Goal: Information Seeking & Learning: Check status

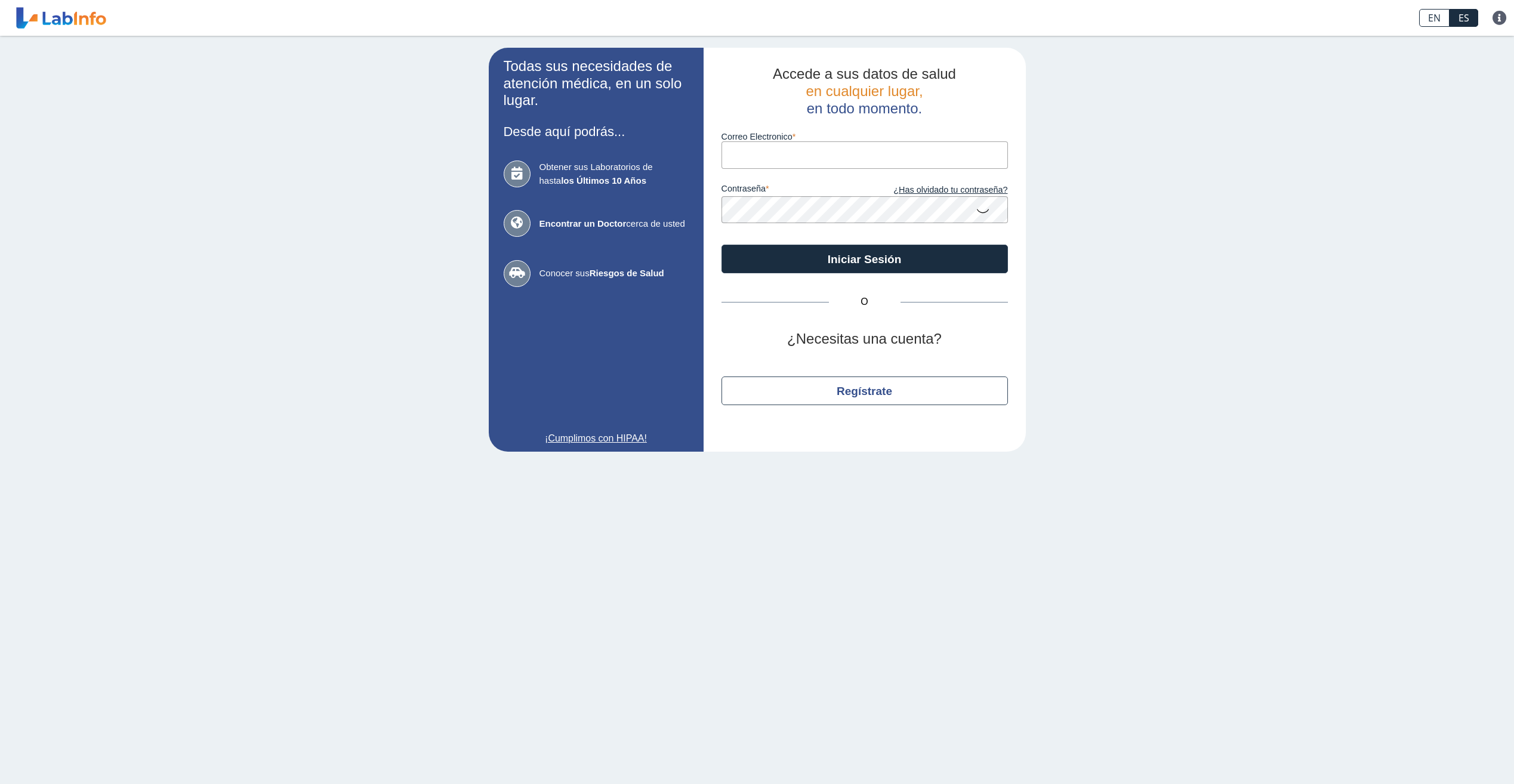
click at [781, 154] on input "Correo Electronico" at bounding box center [865, 154] width 287 height 27
type input "luccavickie@gmail.com"
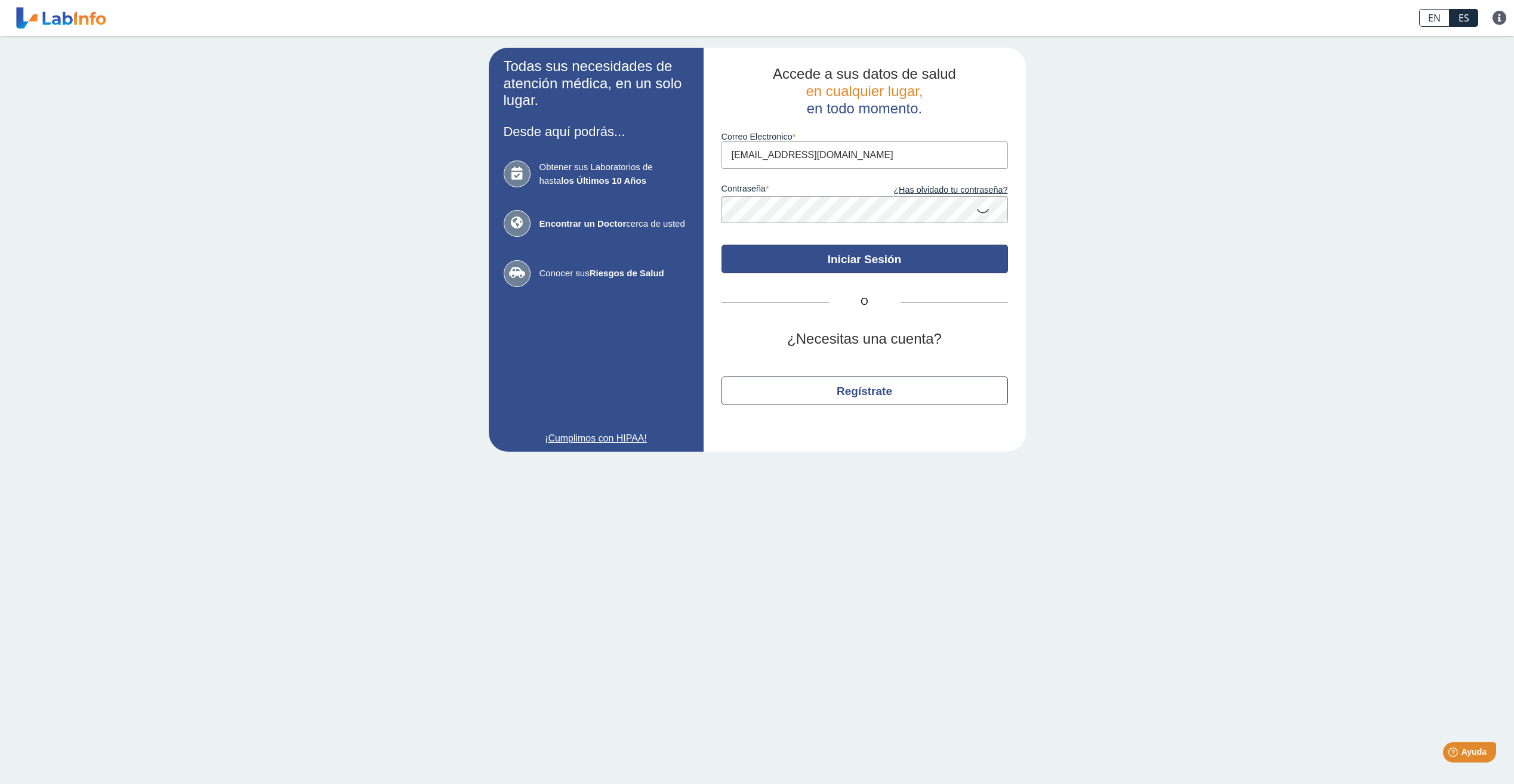
click at [868, 260] on button "Iniciar Sesión" at bounding box center [865, 259] width 287 height 29
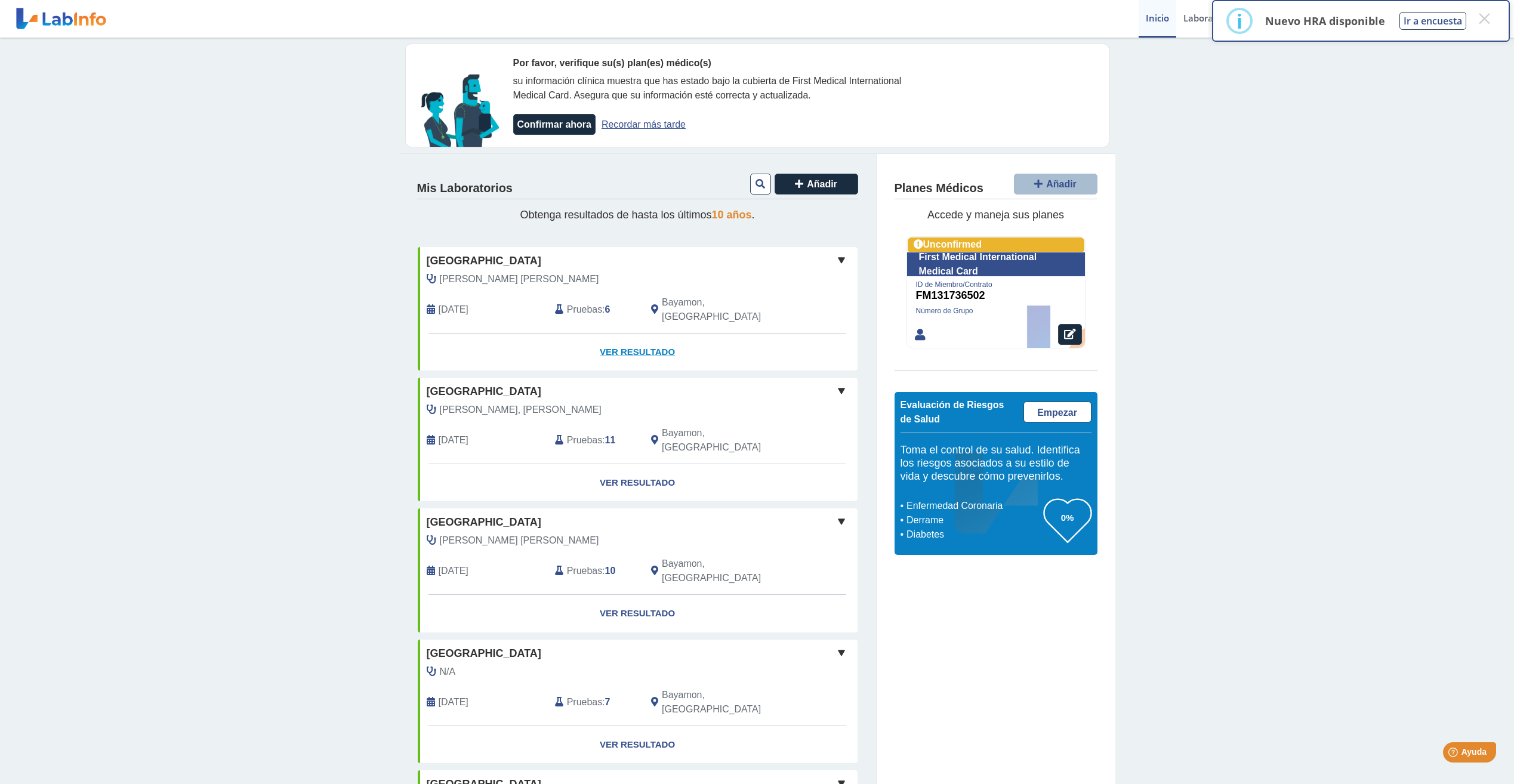
click at [619, 335] on link "Ver Resultado" at bounding box center [638, 352] width 440 height 38
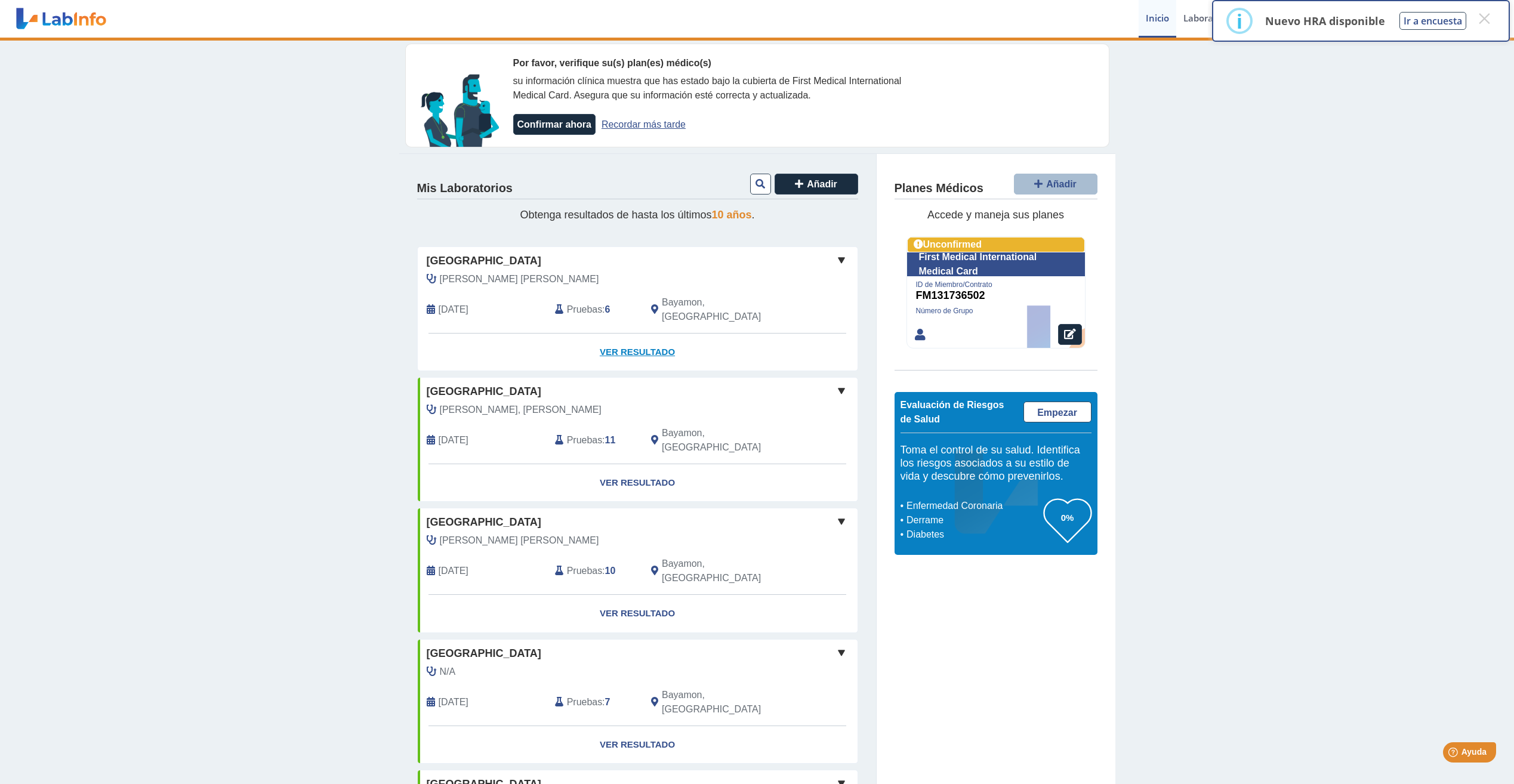
click at [625, 341] on link "Ver Resultado" at bounding box center [638, 352] width 440 height 38
click at [1480, 17] on button "×" at bounding box center [1483, 18] width 21 height 21
click at [629, 336] on link "Ver Resultado" at bounding box center [638, 352] width 440 height 38
click at [455, 266] on span "[GEOGRAPHIC_DATA]" at bounding box center [484, 261] width 115 height 16
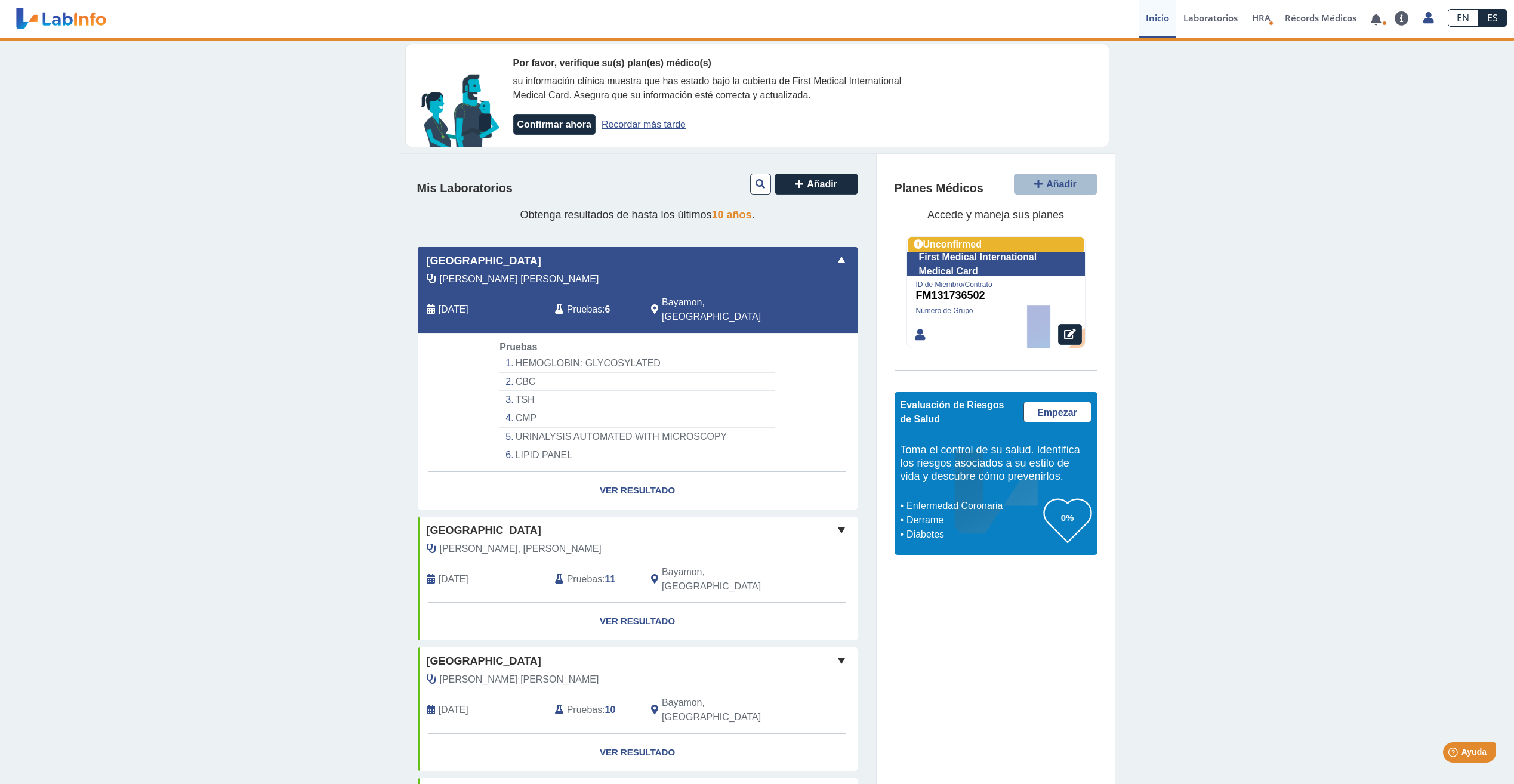
click at [455, 266] on span "[GEOGRAPHIC_DATA]" at bounding box center [484, 261] width 115 height 16
click at [631, 475] on link "Ver Resultado" at bounding box center [638, 490] width 440 height 38
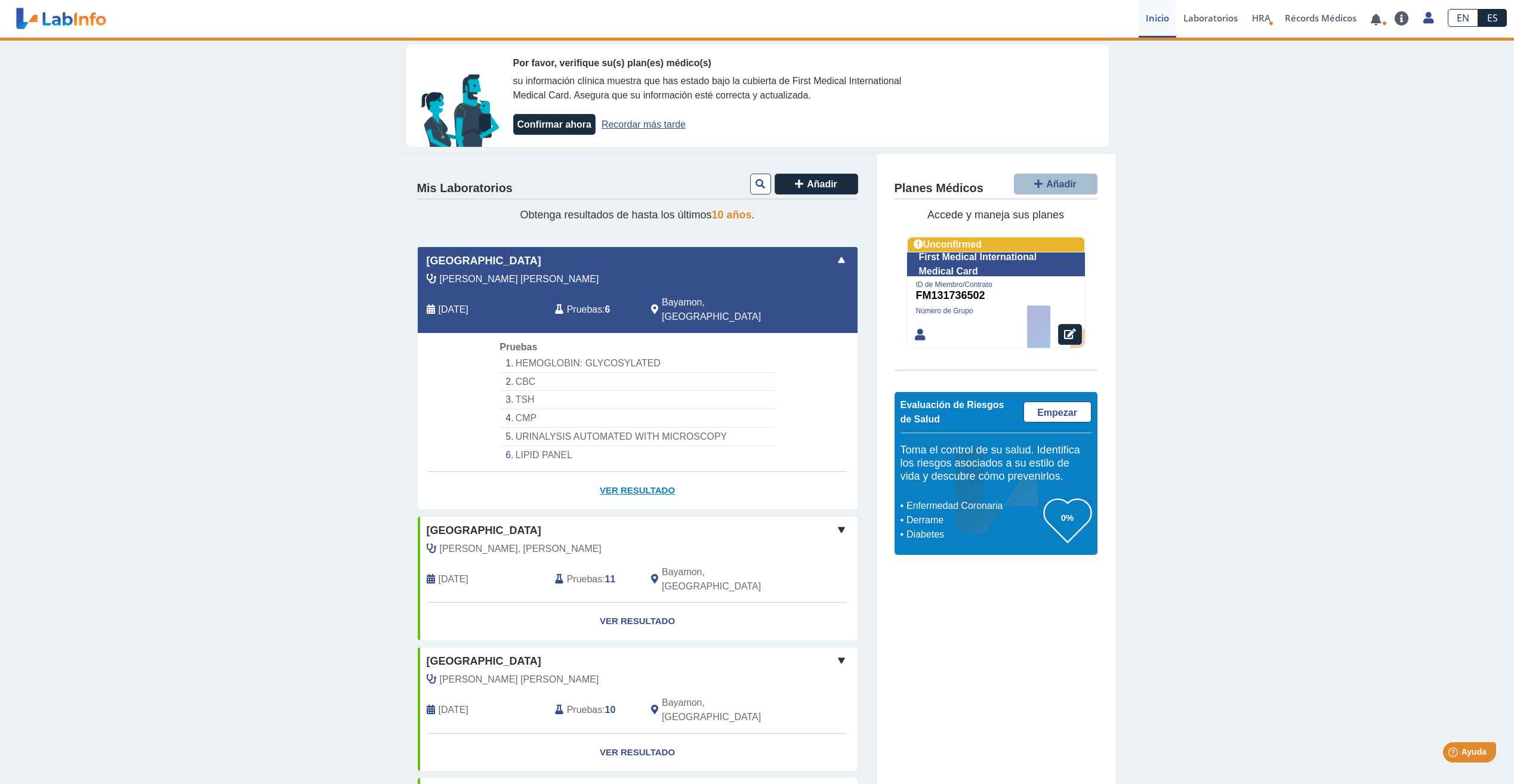
click at [631, 475] on link "Ver Resultado" at bounding box center [638, 490] width 440 height 38
click at [837, 262] on span at bounding box center [841, 260] width 14 height 14
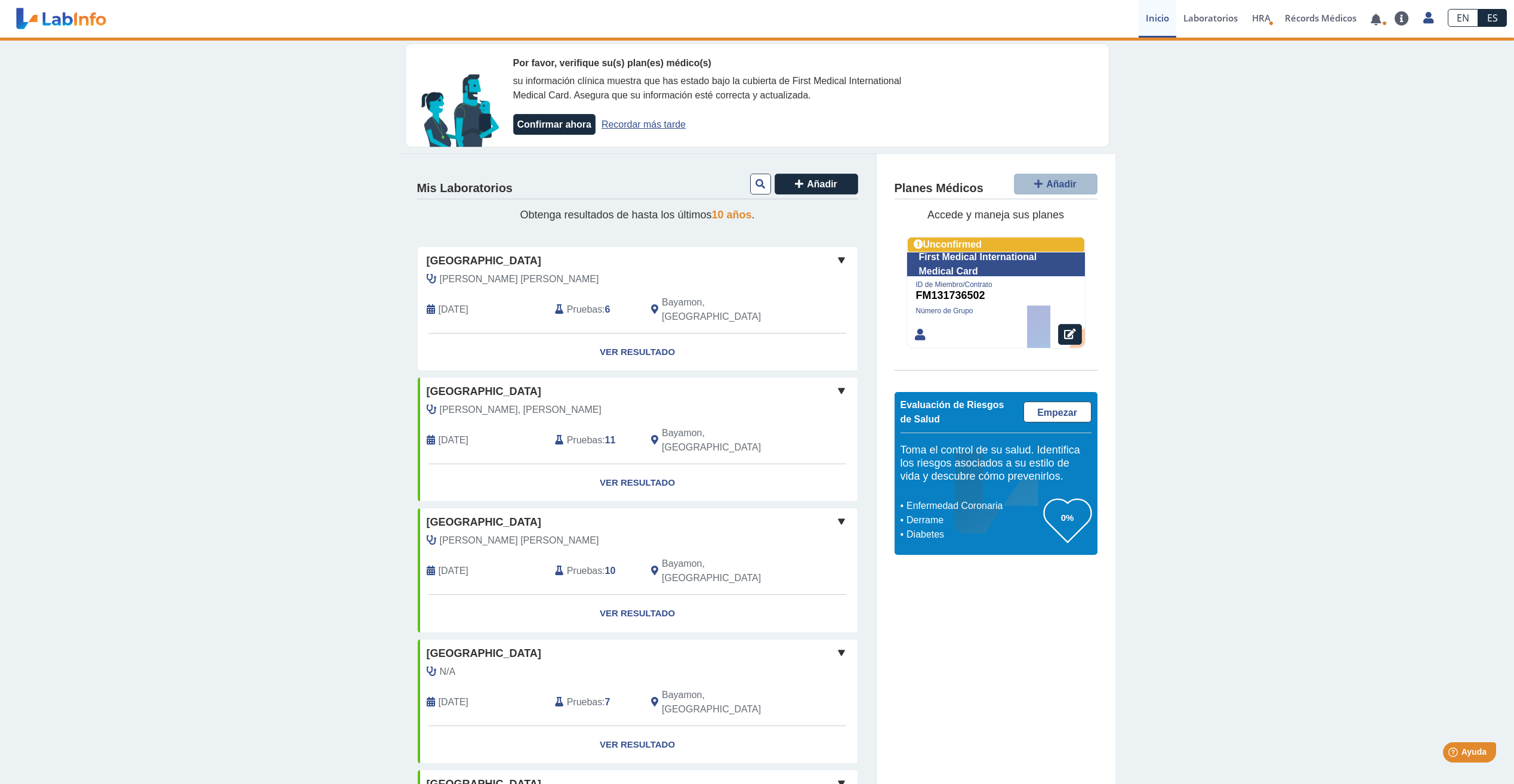
click at [479, 257] on span "[GEOGRAPHIC_DATA]" at bounding box center [484, 261] width 115 height 16
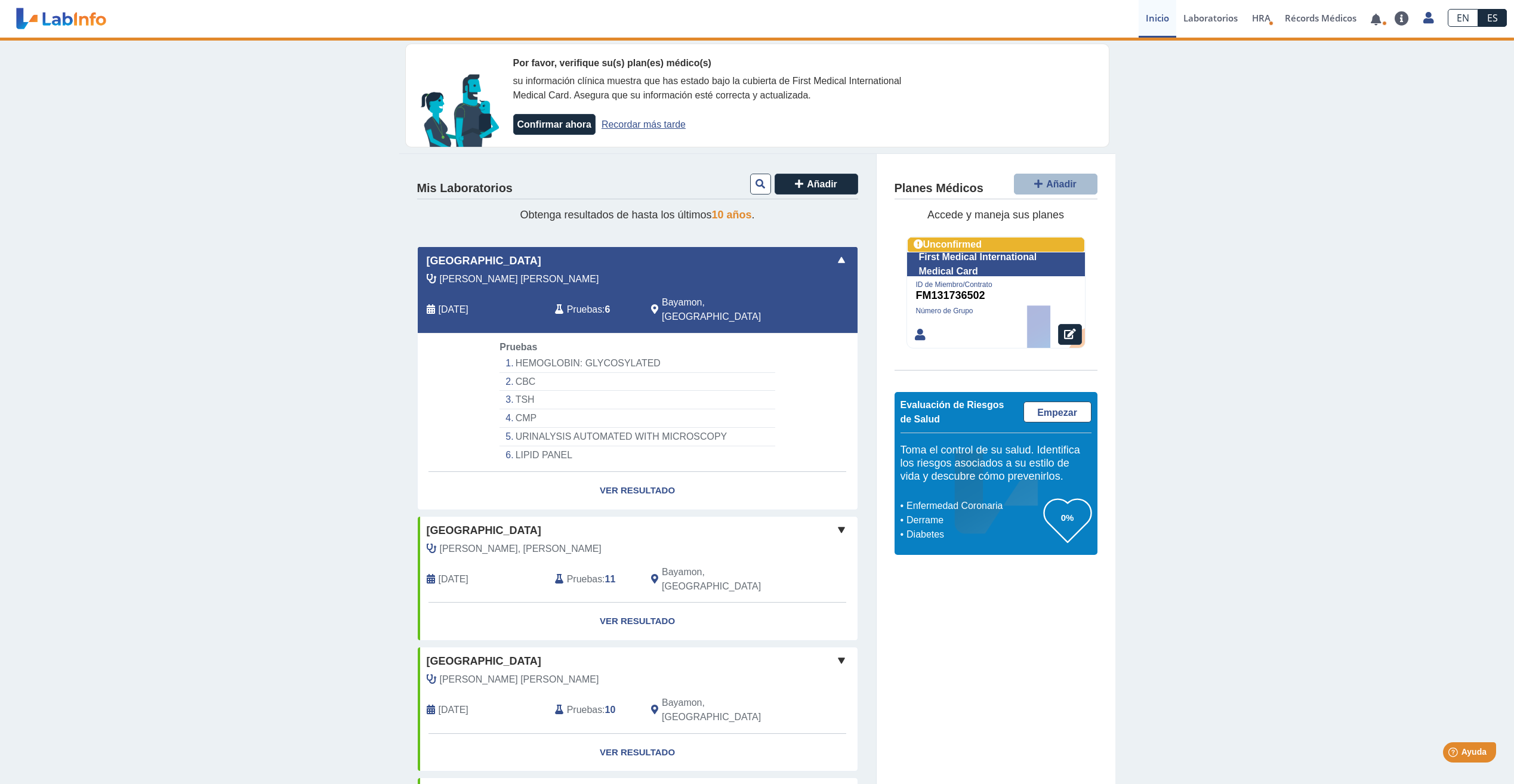
click at [479, 257] on span "[GEOGRAPHIC_DATA]" at bounding box center [484, 261] width 115 height 16
click at [619, 477] on link "Ver Resultado" at bounding box center [638, 490] width 440 height 38
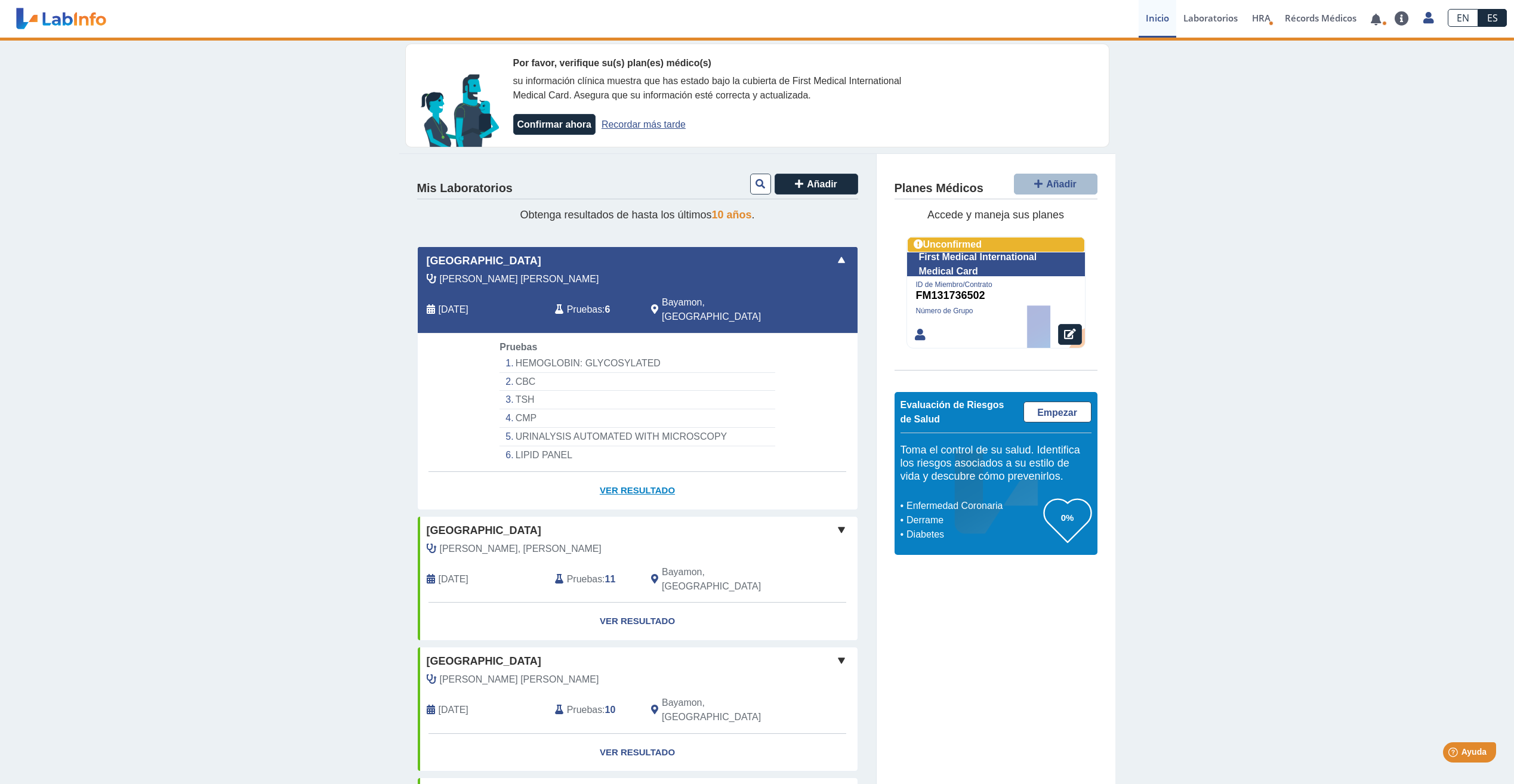
click at [619, 477] on link "Ver Resultado" at bounding box center [638, 490] width 440 height 38
click at [549, 354] on li "HEMOGLOBIN: GLYCOSYLATED" at bounding box center [637, 363] width 276 height 18
drag, startPoint x: 549, startPoint y: 350, endPoint x: 450, endPoint y: 354, distance: 99.1
click at [450, 354] on app-lab-card "Metro Pavia Clinic Bayamon Gonzalez Martinez, Edgardo Aug 9, 2025 Pruebas : 6 B…" at bounding box center [637, 378] width 441 height 263
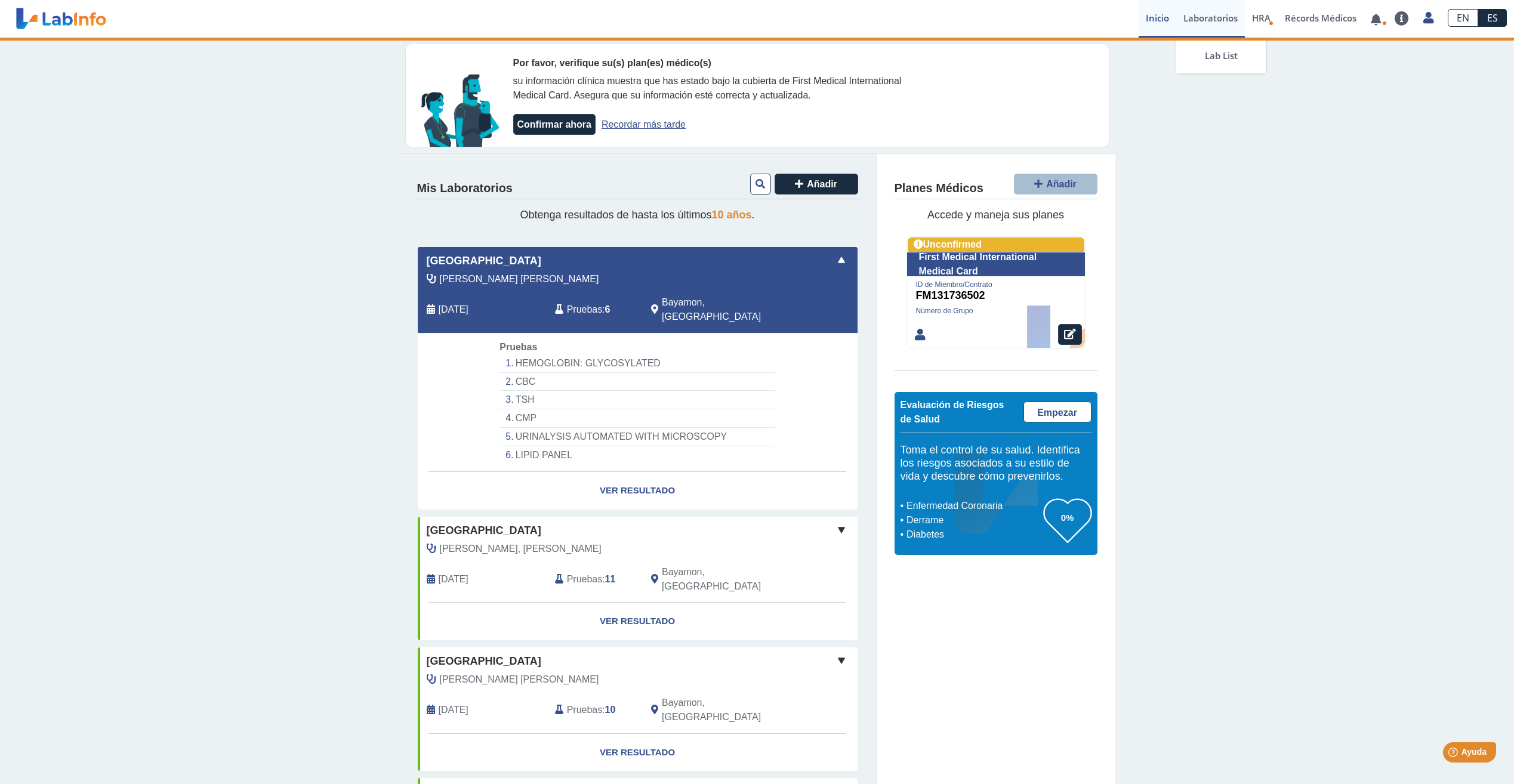
click at [1215, 20] on link "Laboratorios" at bounding box center [1211, 18] width 68 height 38
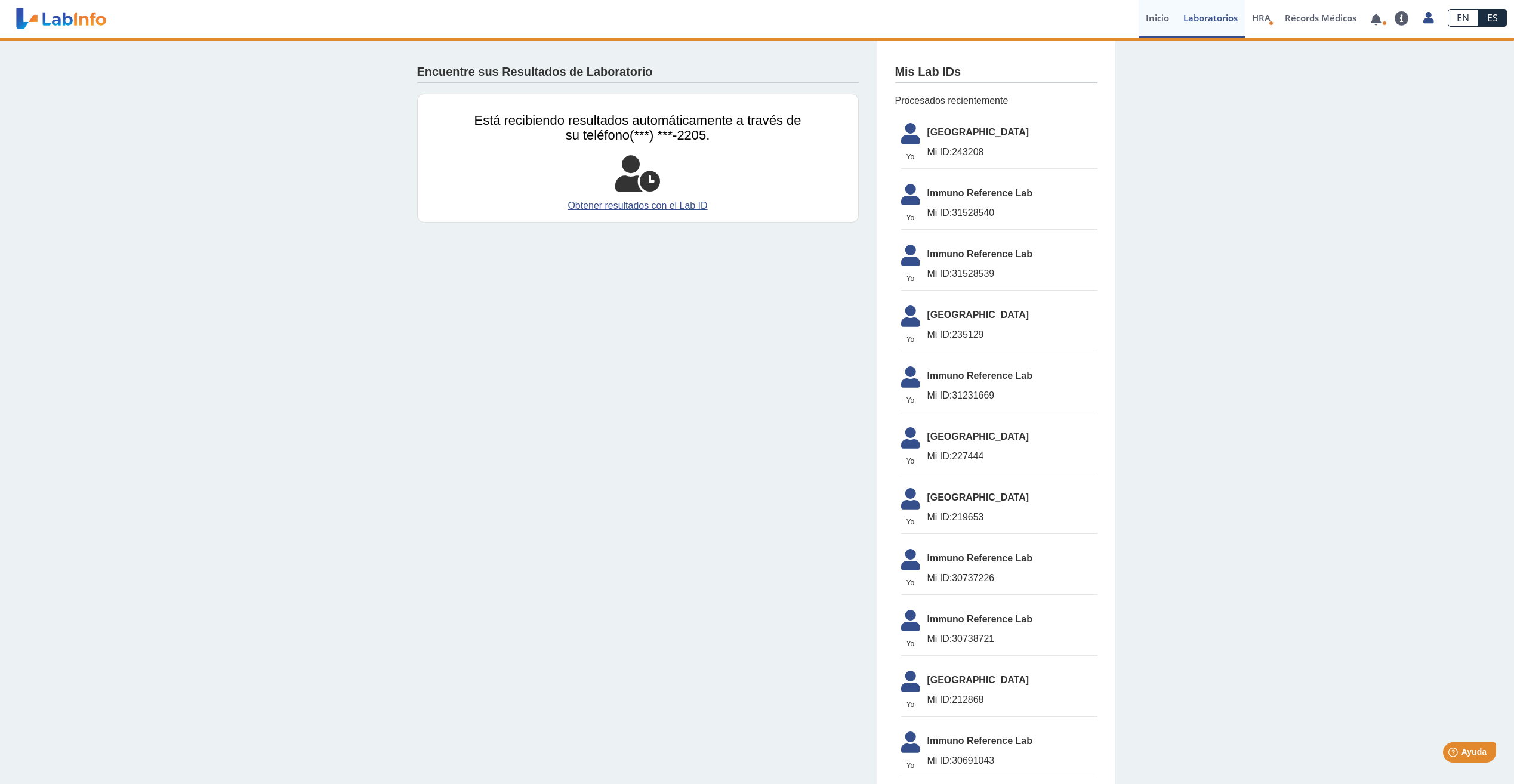
click at [1159, 18] on link "Inicio" at bounding box center [1157, 18] width 38 height 38
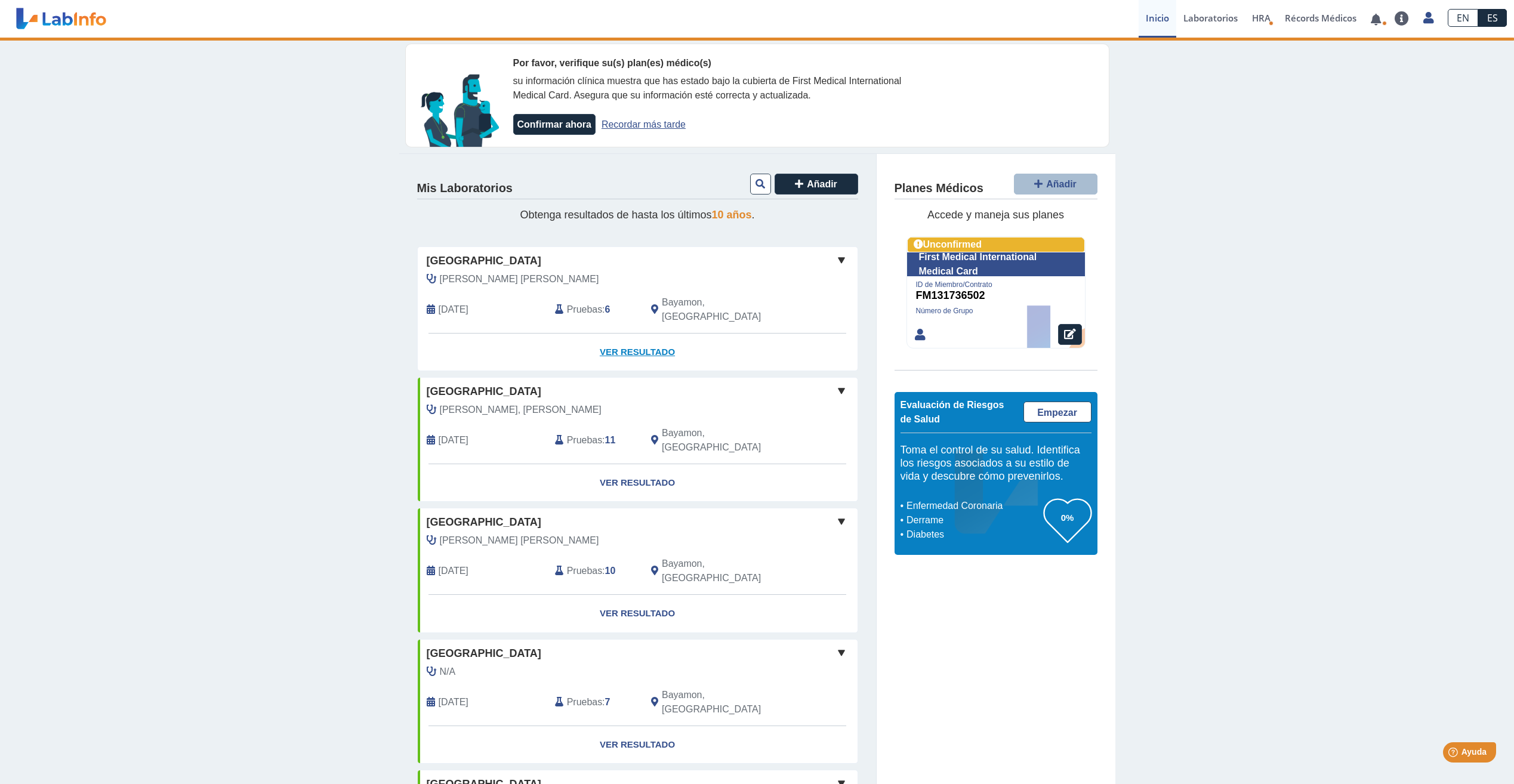
click at [650, 334] on link "Ver Resultado" at bounding box center [638, 352] width 440 height 38
click at [632, 342] on link "Ver Resultado" at bounding box center [638, 352] width 440 height 38
click at [632, 464] on link "Ver Resultado" at bounding box center [638, 483] width 440 height 38
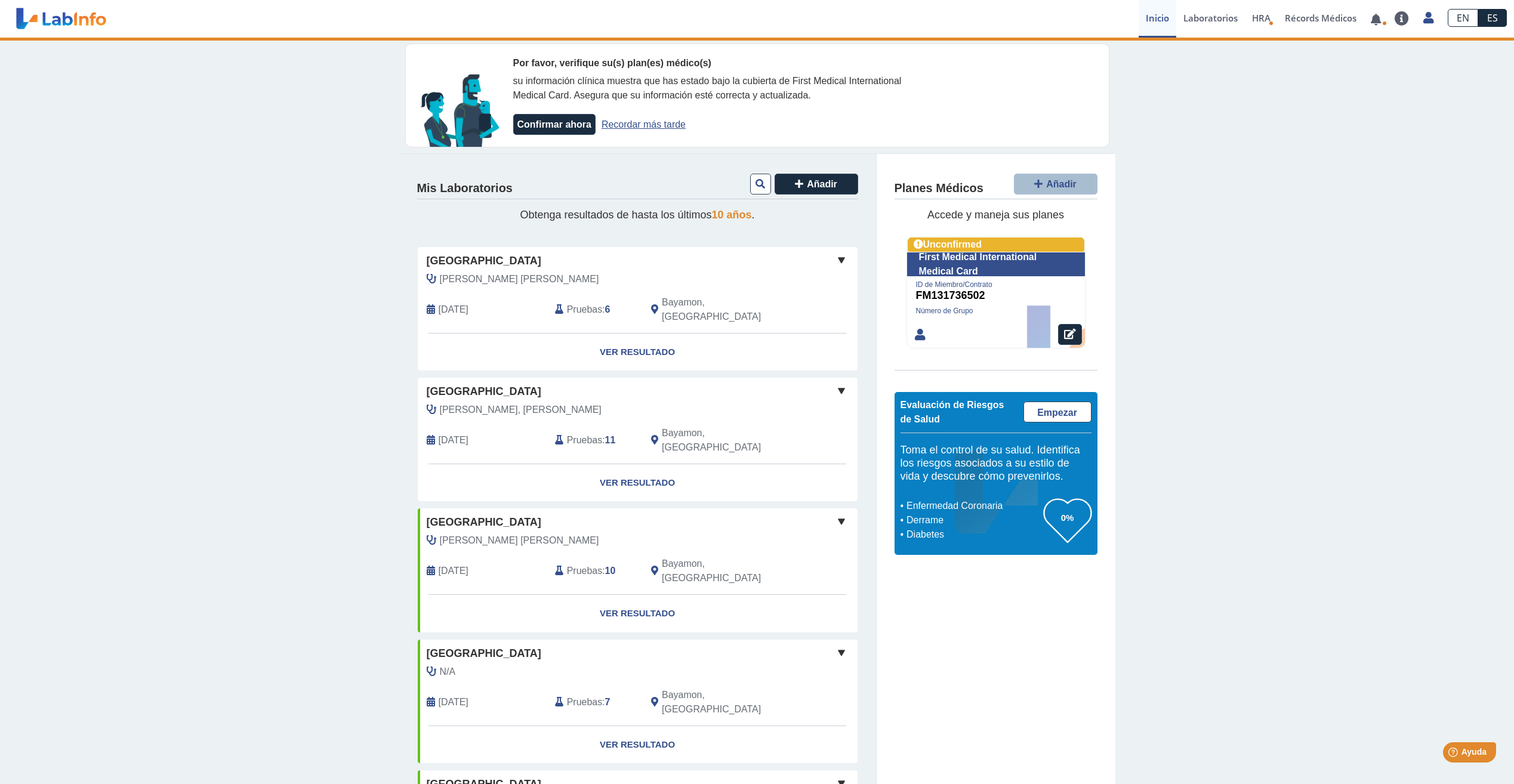
click at [79, 21] on link at bounding box center [61, 18] width 98 height 30
click at [1423, 20] on icon at bounding box center [1428, 18] width 10 height 9
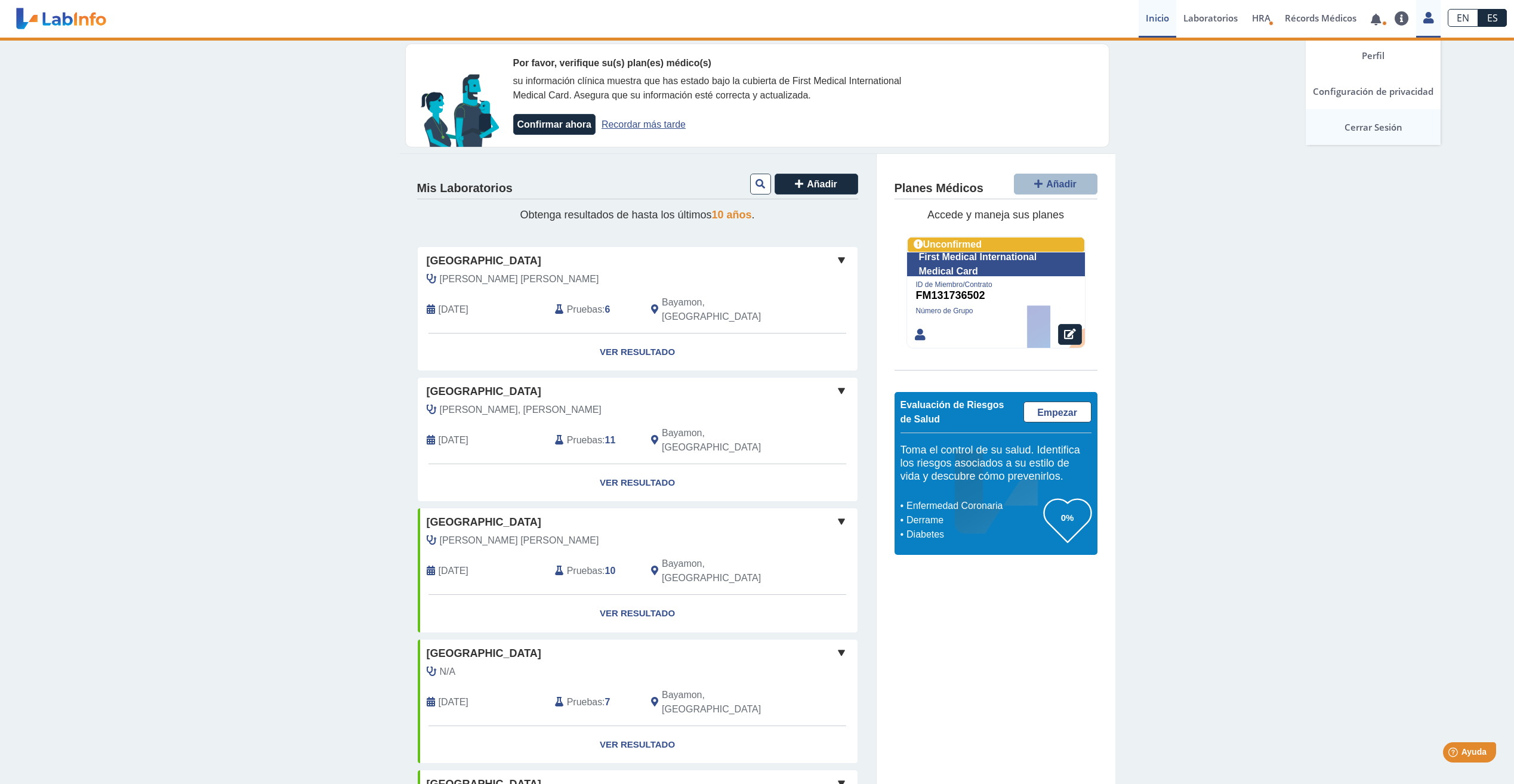
click at [1381, 129] on link "Cerrar Sesión" at bounding box center [1373, 127] width 135 height 36
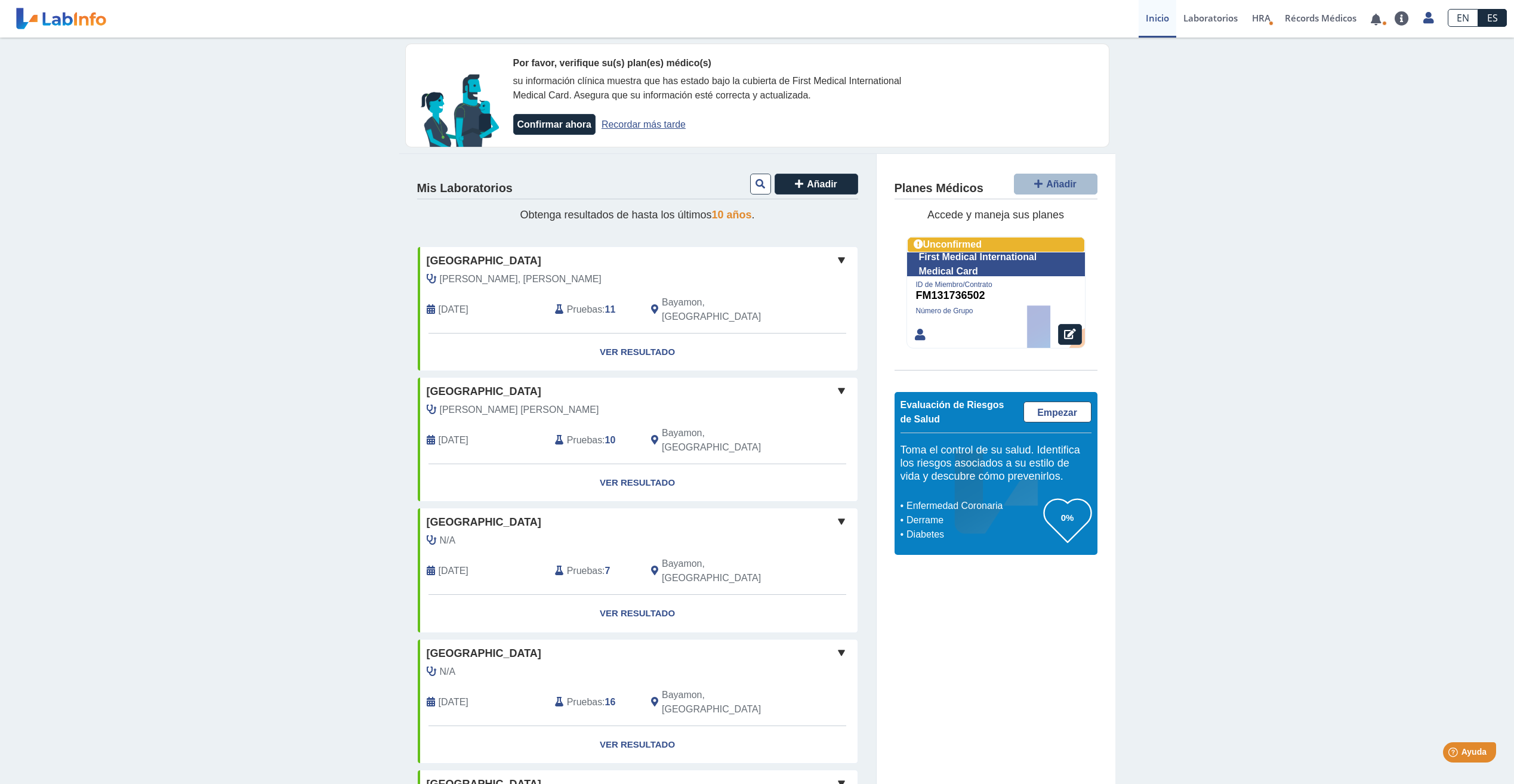
click at [644, 337] on link "Ver Resultado" at bounding box center [638, 352] width 440 height 38
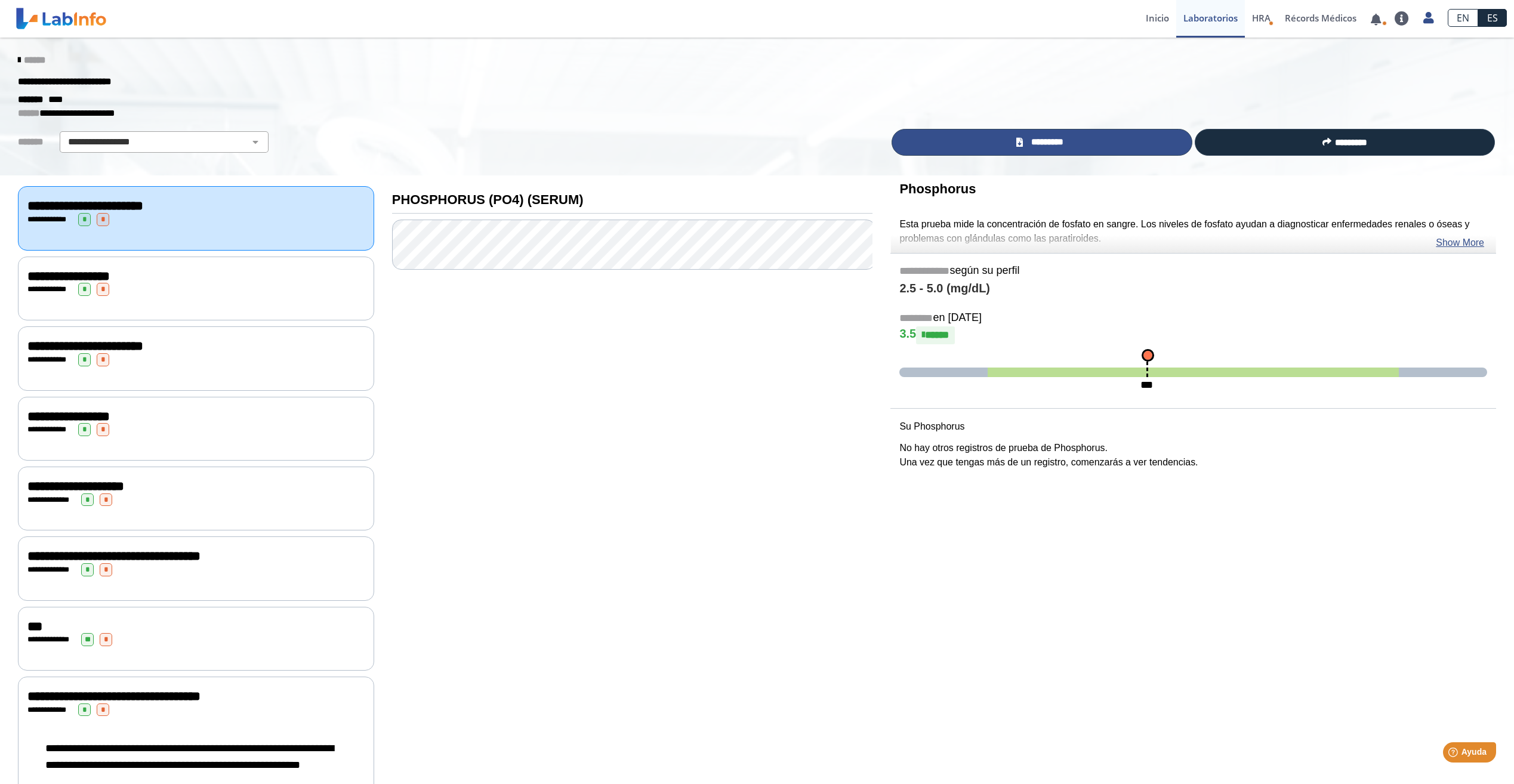
click at [1057, 145] on span "*********" at bounding box center [1047, 141] width 42 height 14
